Goal: Task Accomplishment & Management: Complete application form

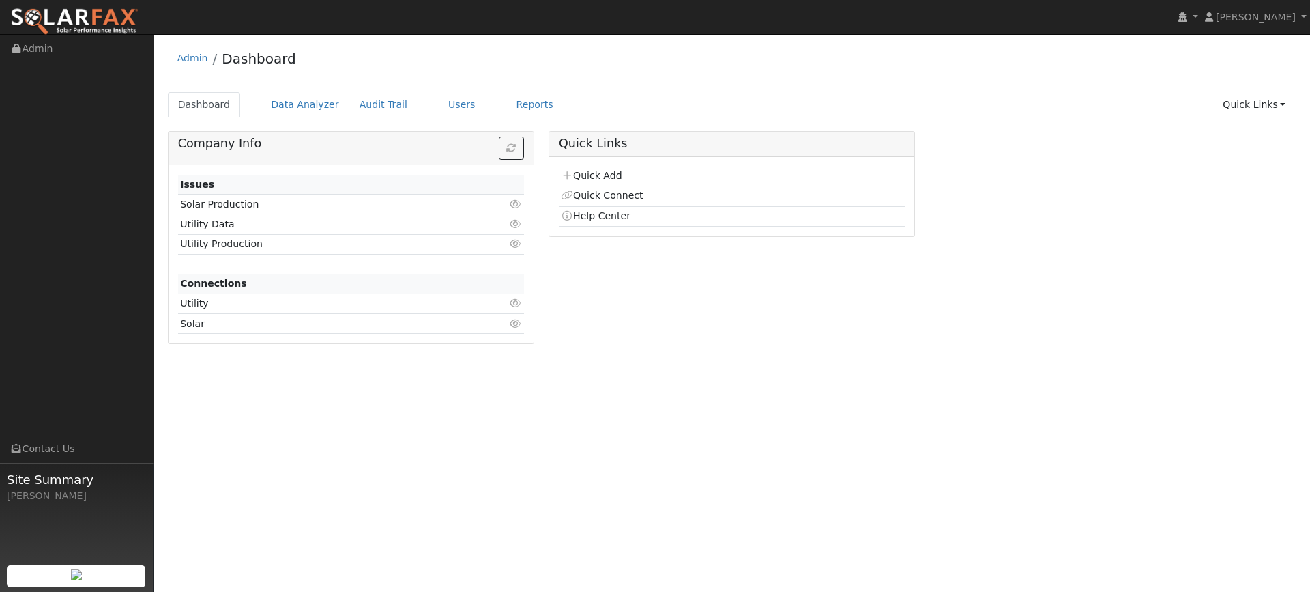
click at [611, 175] on link "Quick Add" at bounding box center [591, 175] width 61 height 11
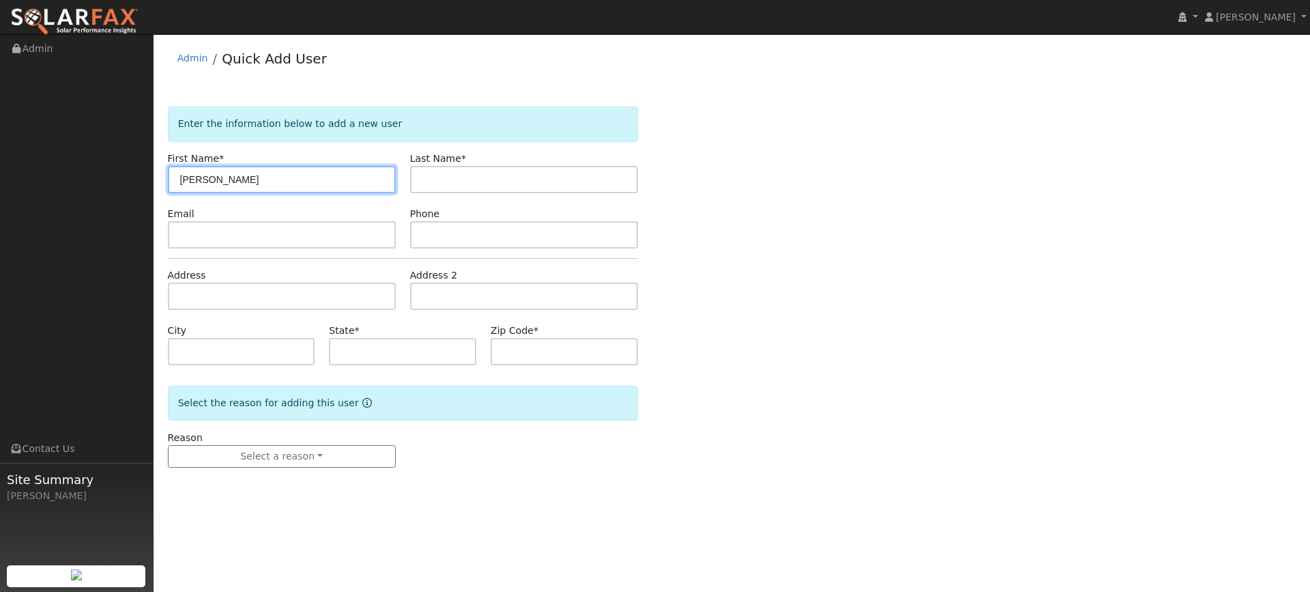
type input "[PERSON_NAME]"
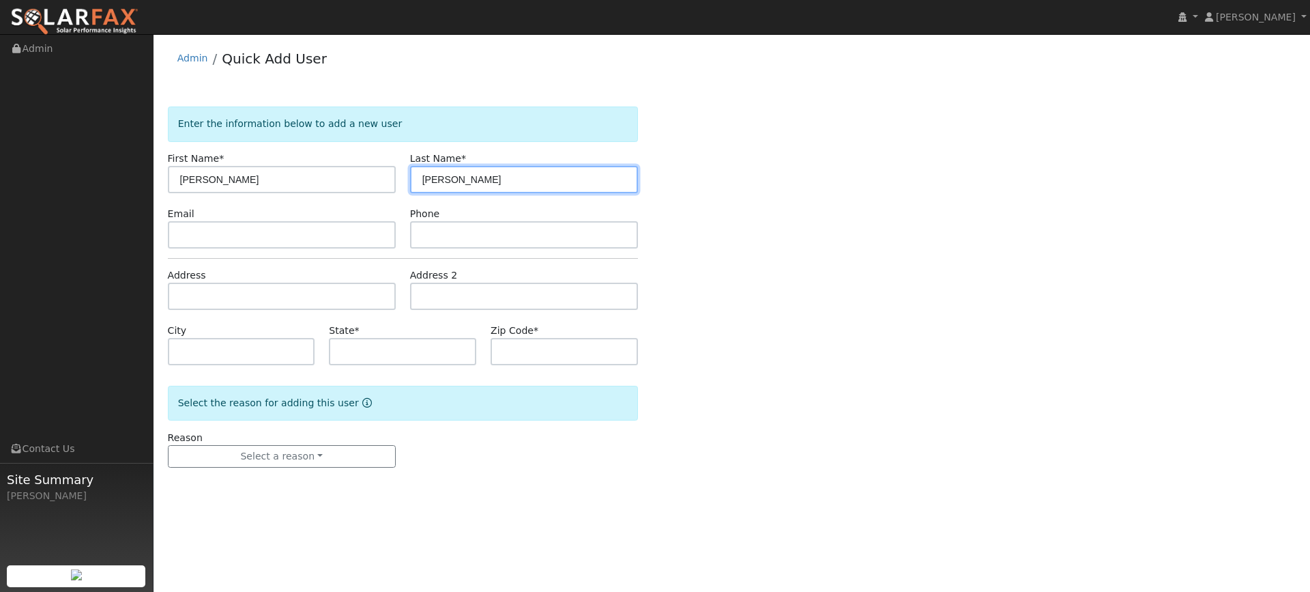
type input "[PERSON_NAME]"
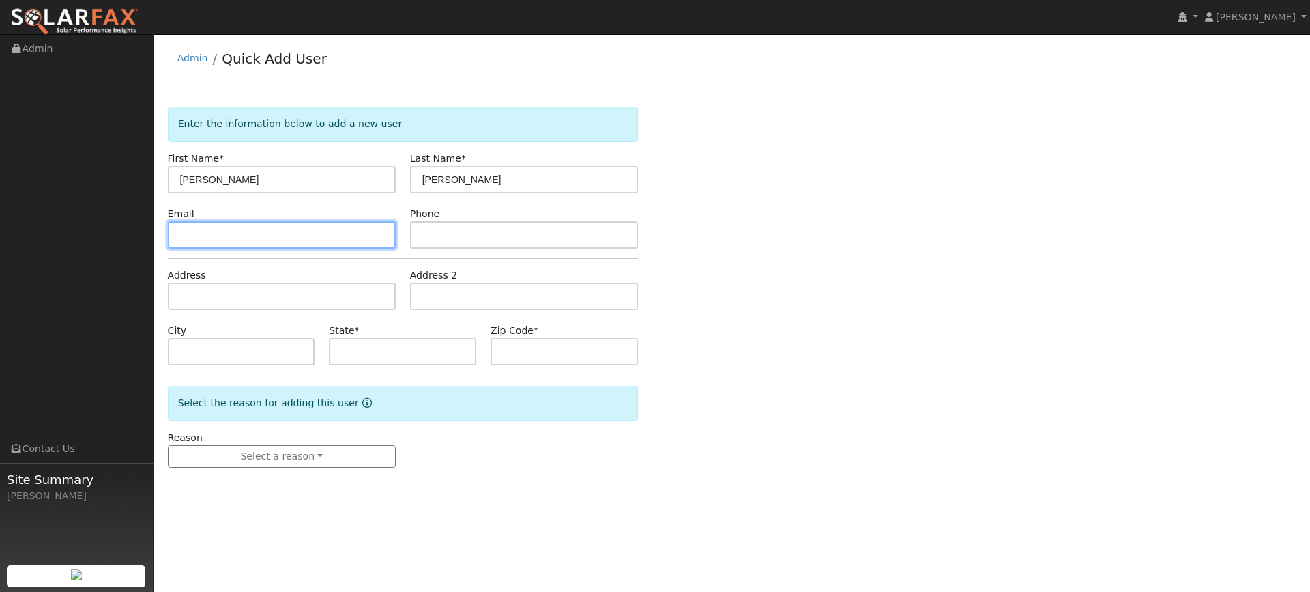
click at [351, 239] on input "text" at bounding box center [282, 234] width 228 height 27
paste input "[EMAIL_ADDRESS][DOMAIN_NAME]"
type input "[EMAIL_ADDRESS][DOMAIN_NAME]"
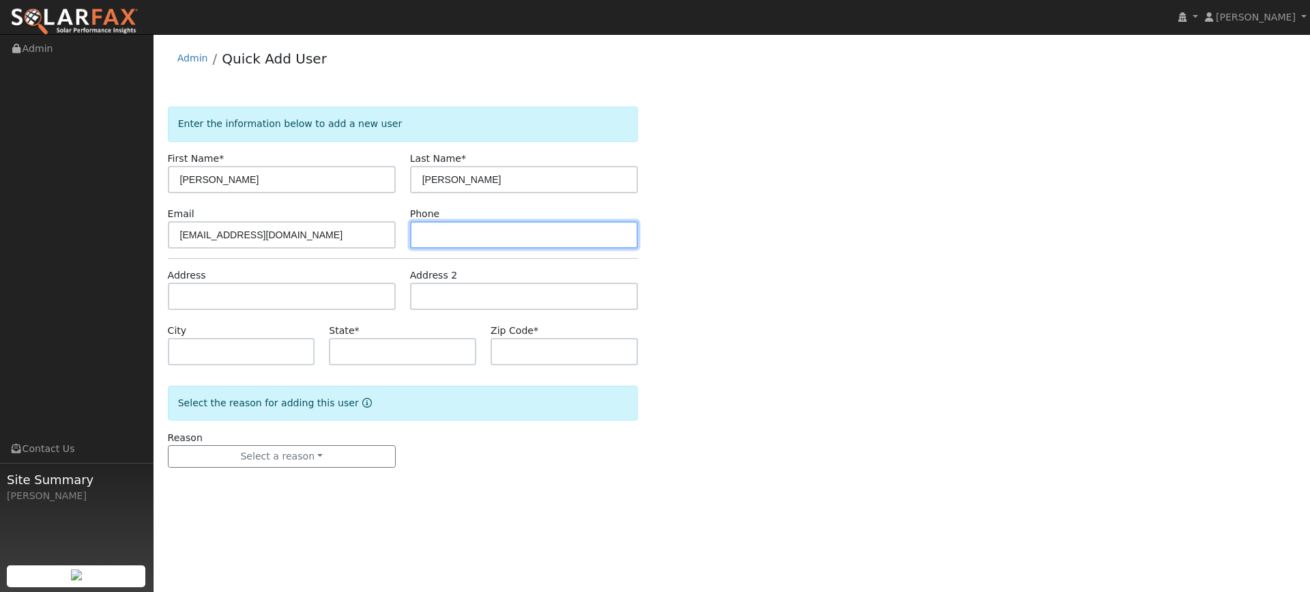
click at [488, 229] on input "text" at bounding box center [524, 234] width 228 height 27
paste input "[PHONE_NUMBER]"
type input "[PHONE_NUMBER]"
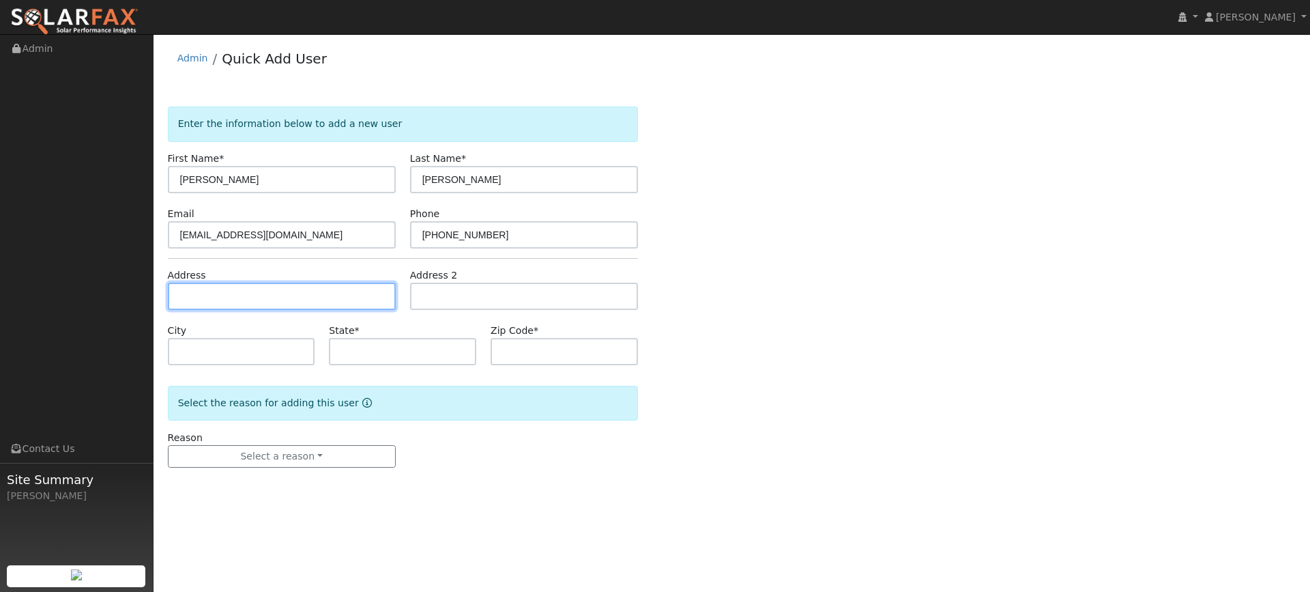
click at [364, 307] on input "text" at bounding box center [282, 295] width 228 height 27
paste input "[STREET_ADDRESS]"
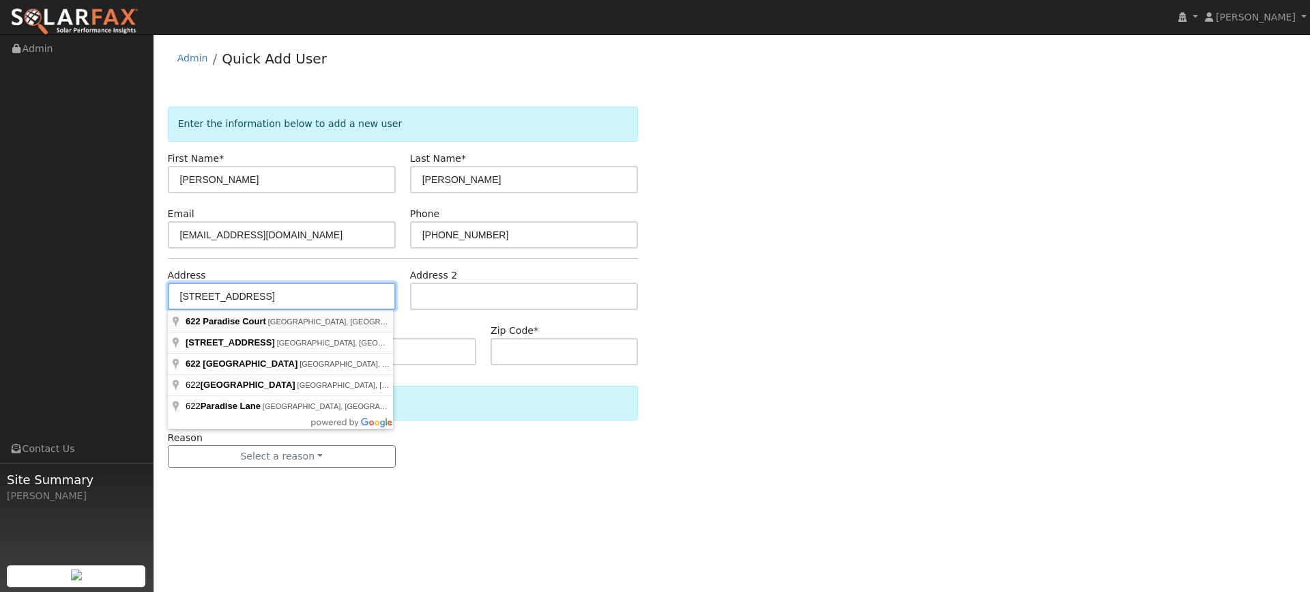
type input "[STREET_ADDRESS]"
type input "[GEOGRAPHIC_DATA]"
type input "CA"
type input "94533"
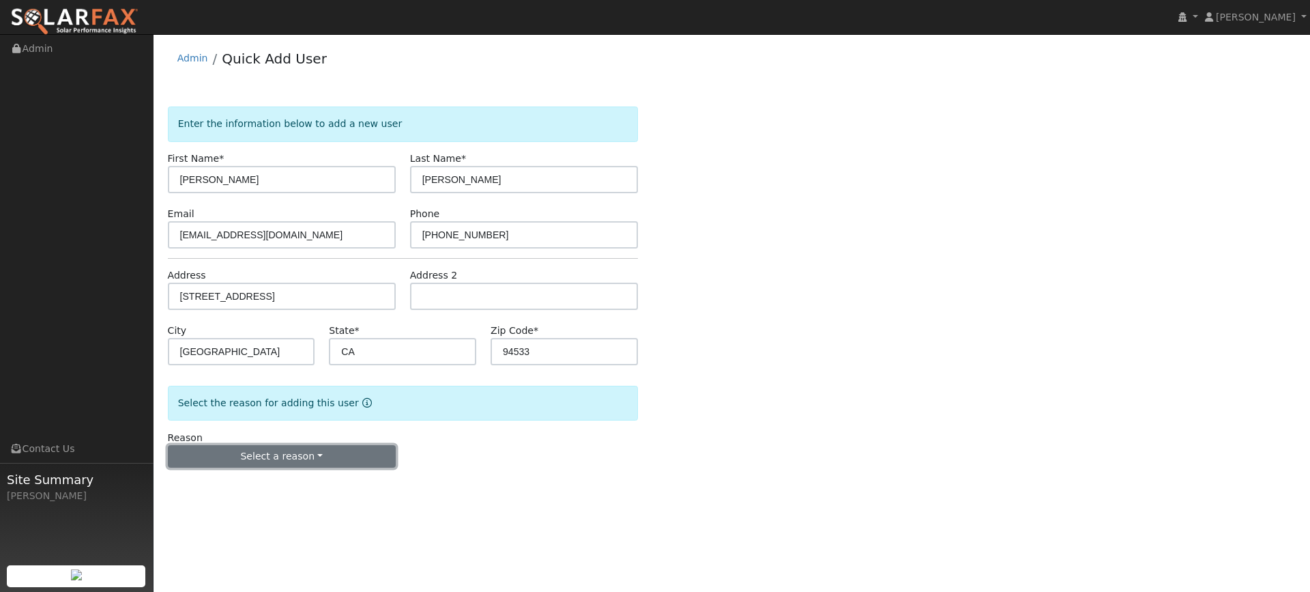
click at [347, 449] on button "Select a reason" at bounding box center [282, 456] width 228 height 23
click at [280, 482] on link "New lead" at bounding box center [244, 484] width 151 height 19
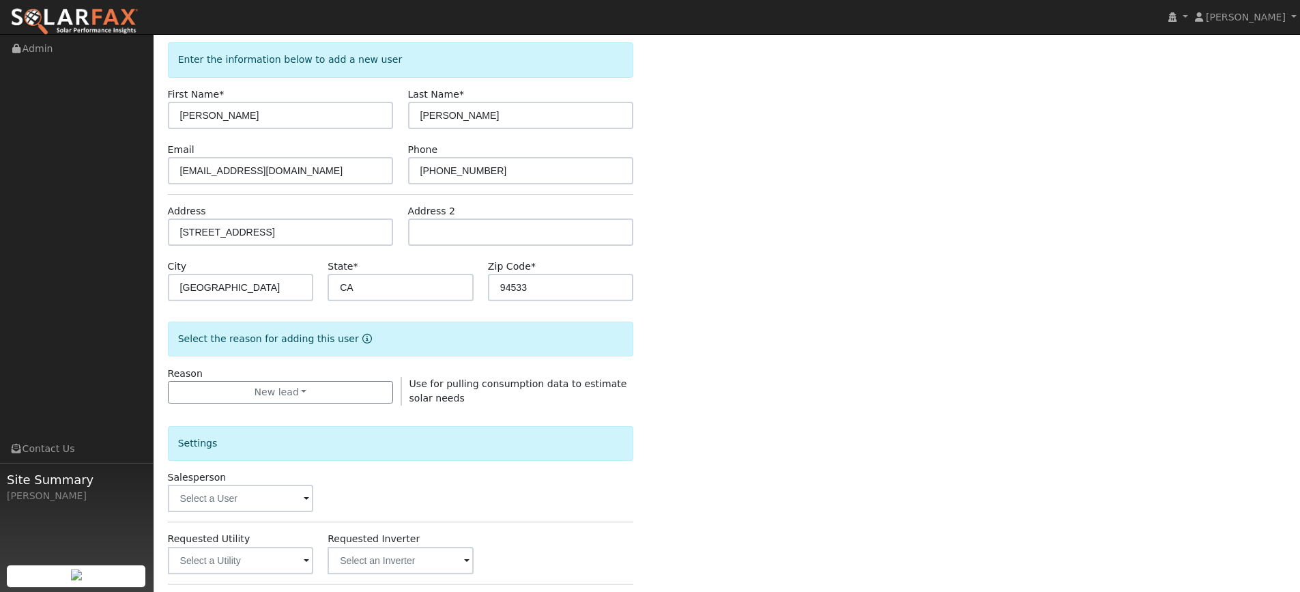
scroll to position [136, 0]
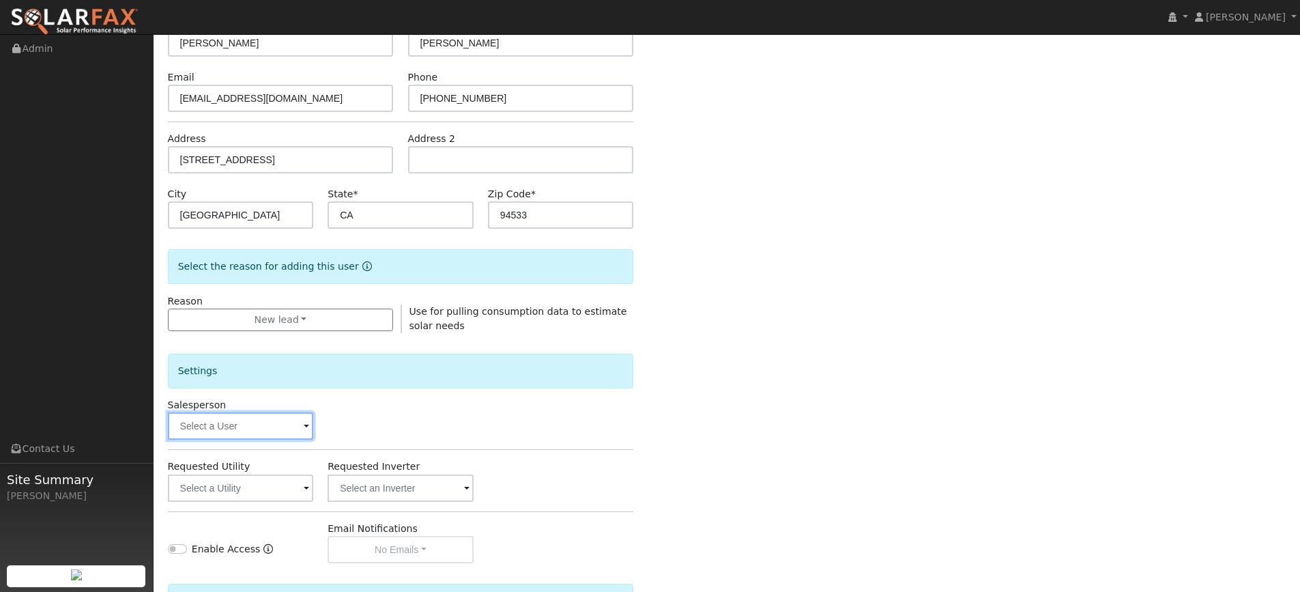
click at [285, 437] on input "text" at bounding box center [241, 425] width 146 height 27
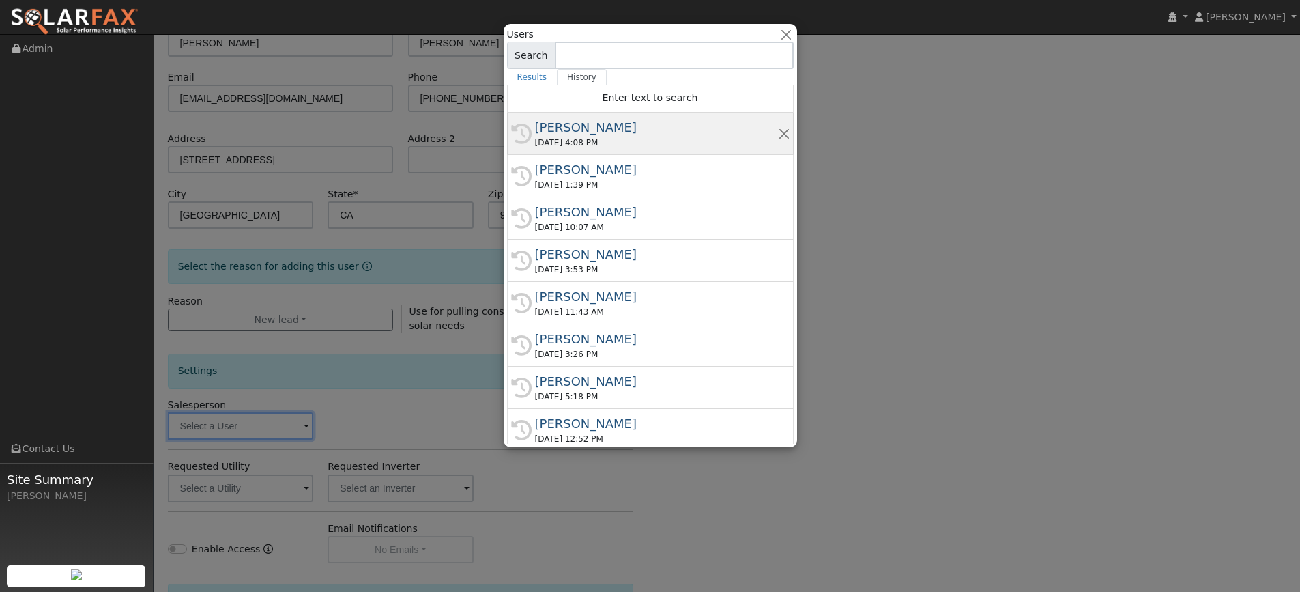
click at [598, 141] on div "[DATE] 4:08 PM" at bounding box center [656, 142] width 243 height 12
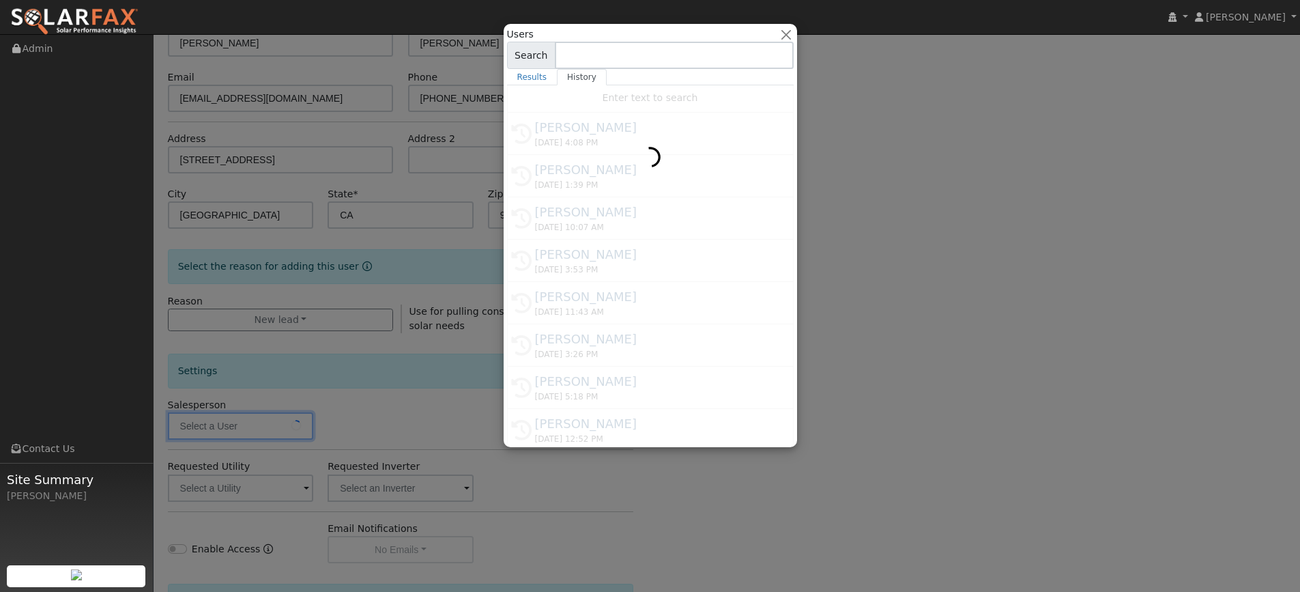
type input "[PERSON_NAME]"
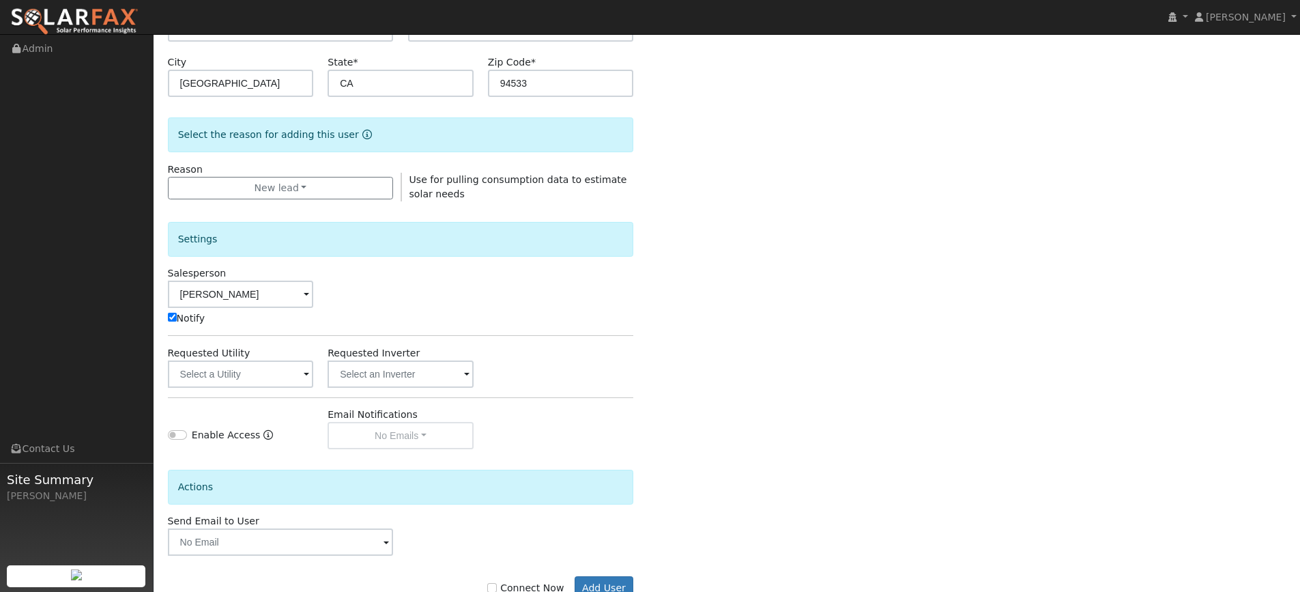
scroll to position [273, 0]
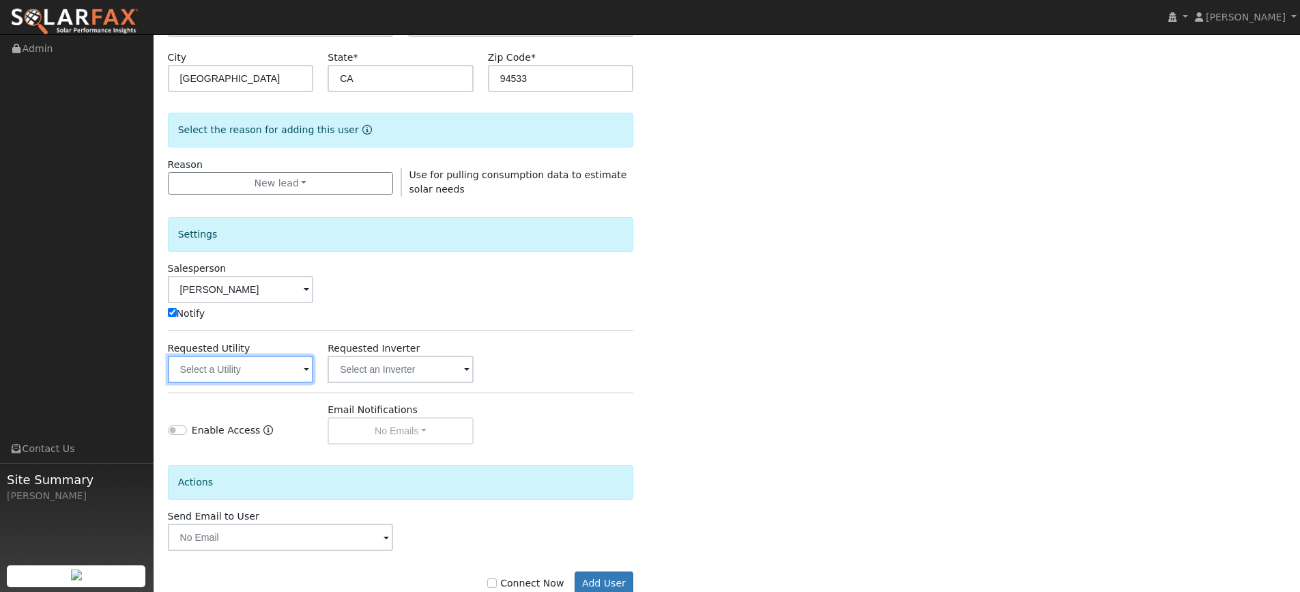
click at [274, 366] on input "text" at bounding box center [241, 368] width 146 height 27
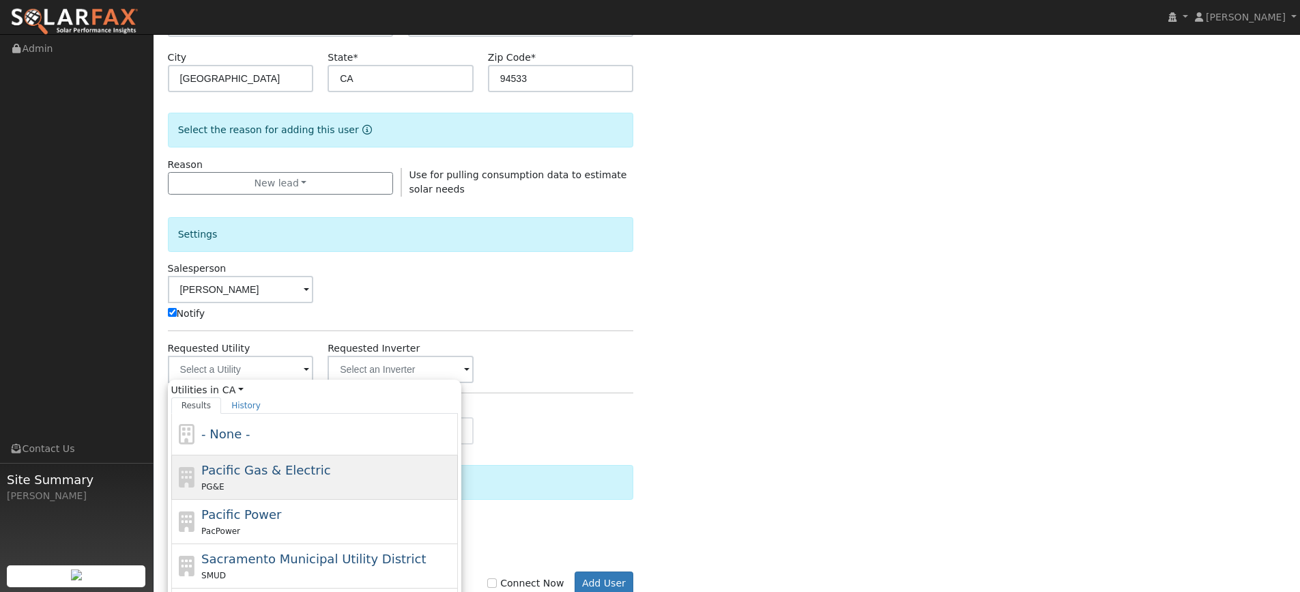
click at [332, 467] on div "Pacific Gas & Electric PG&E" at bounding box center [327, 477] width 253 height 33
type input "Pacific Gas & Electric"
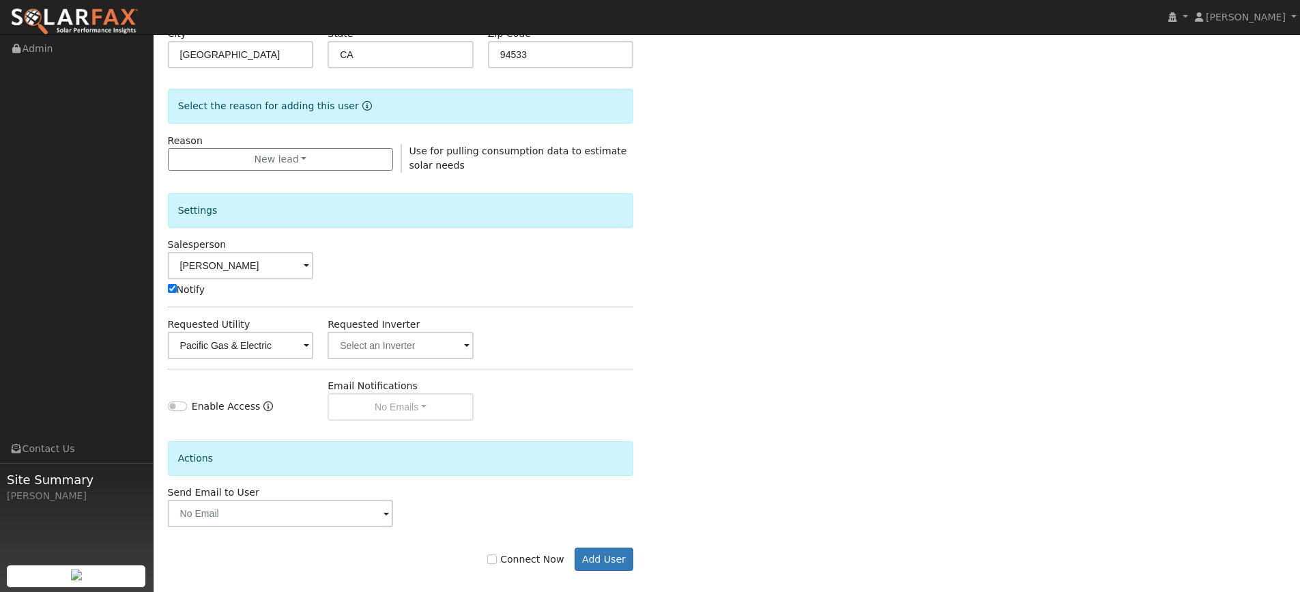
scroll to position [310, 0]
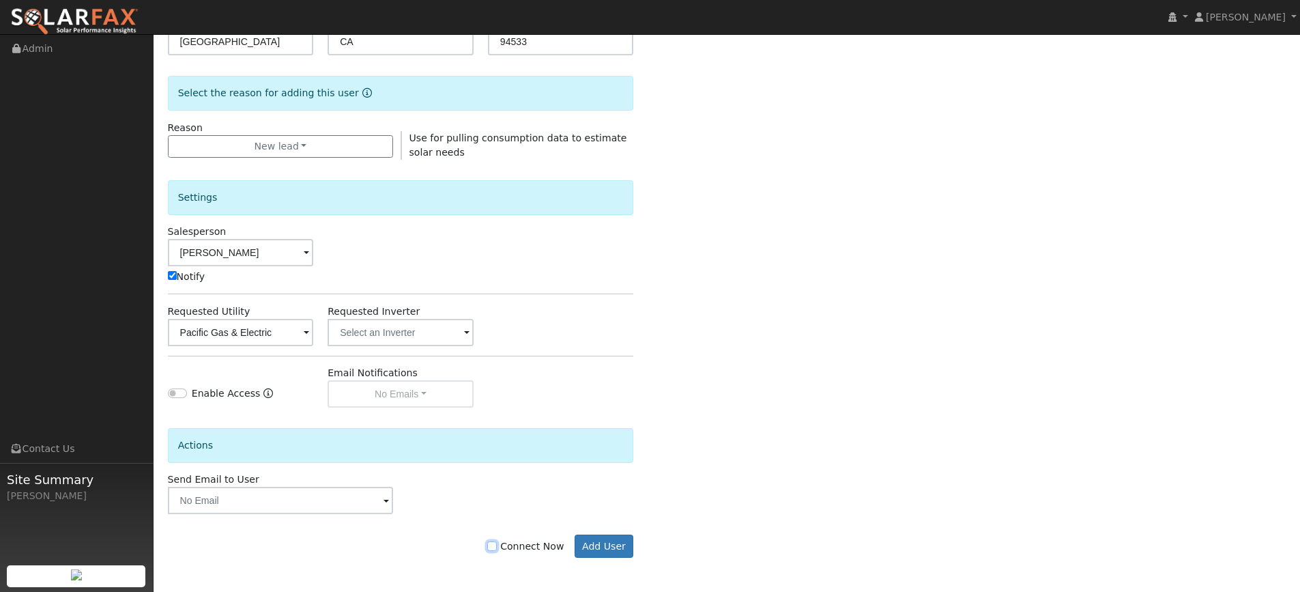
click at [497, 549] on input "Connect Now" at bounding box center [492, 546] width 10 height 10
checkbox input "true"
click at [585, 550] on button "Add User" at bounding box center [603, 545] width 59 height 23
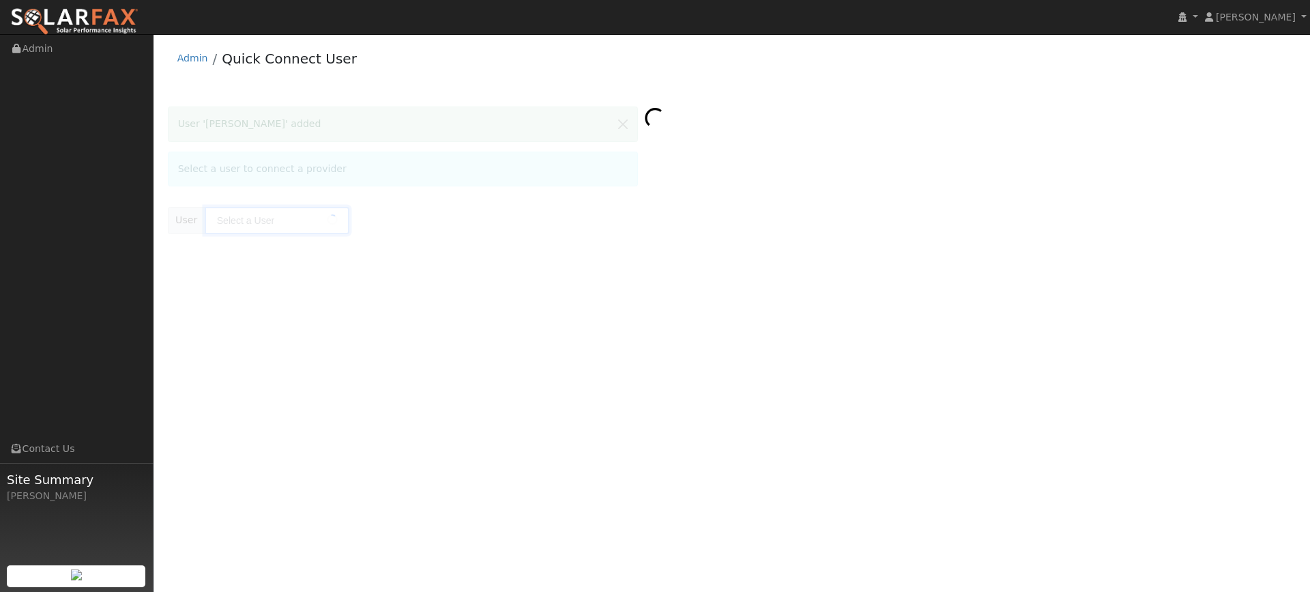
type input "Kevin Dumford"
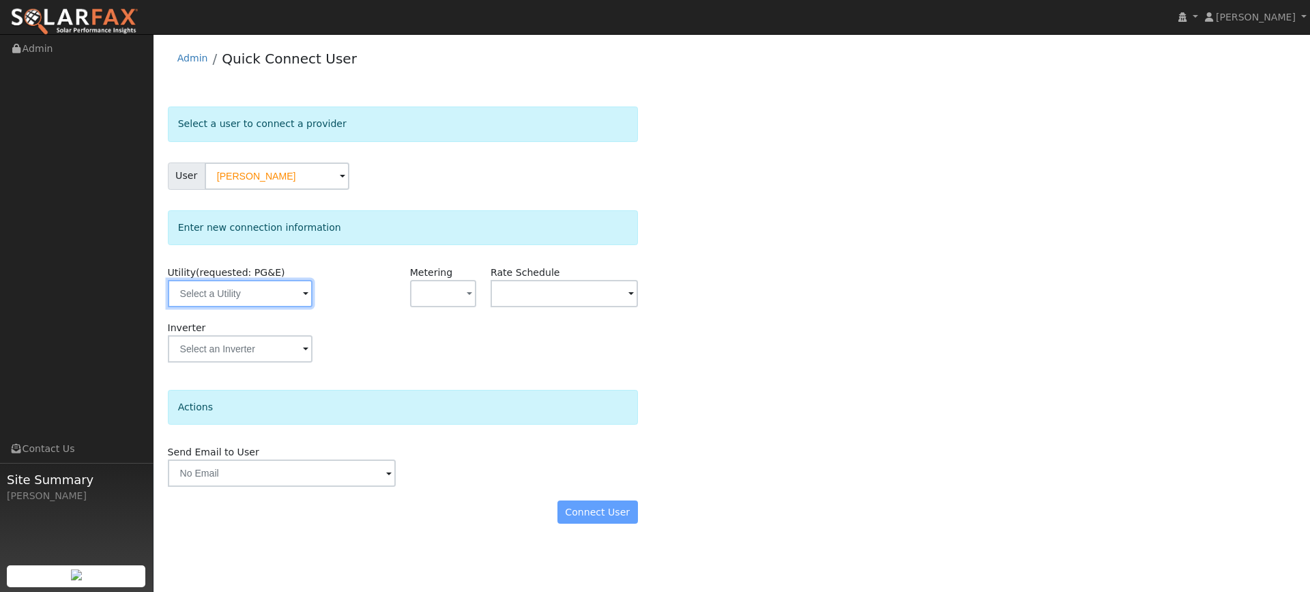
click at [281, 294] on input "text" at bounding box center [240, 293] width 145 height 27
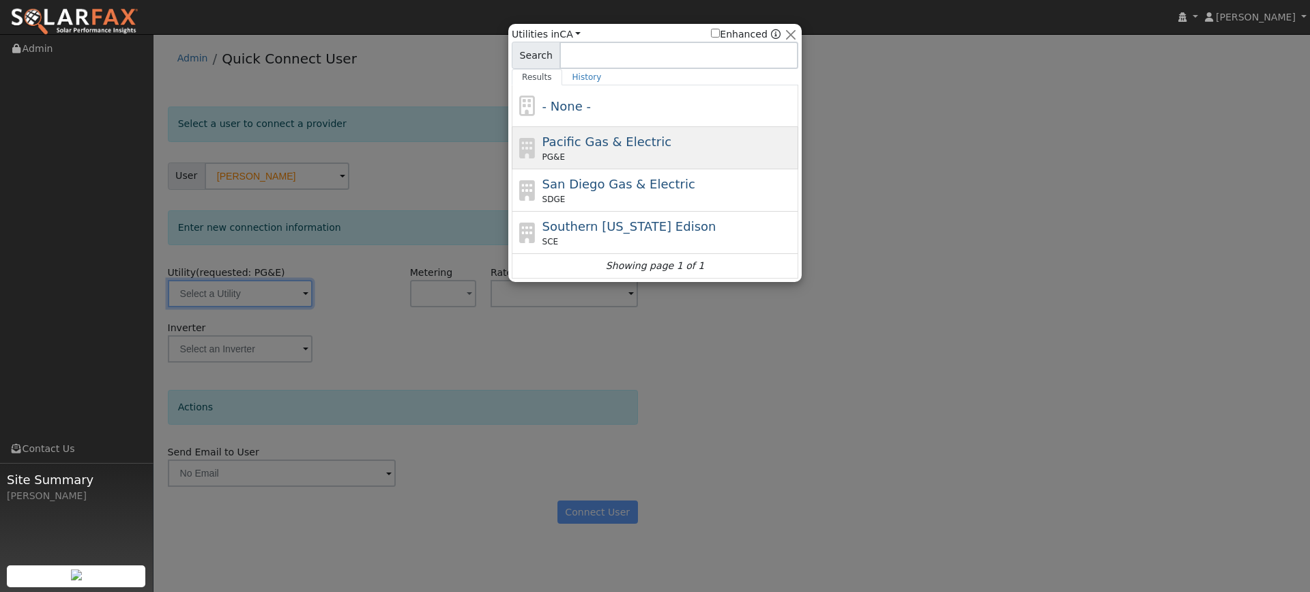
click at [551, 157] on span "PG&E" at bounding box center [553, 157] width 23 height 12
type input "PG&E"
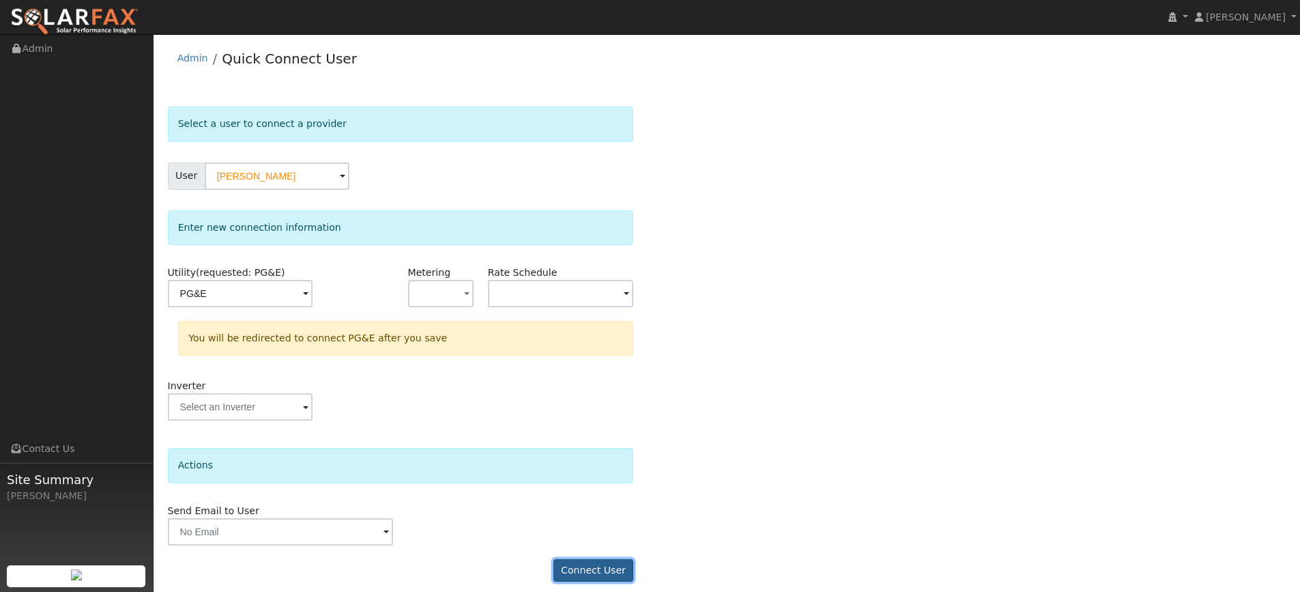
click at [590, 571] on button "Connect User" at bounding box center [593, 570] width 81 height 23
